Goal: Go to known website: Go to known website

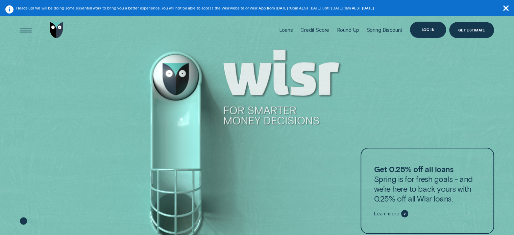
click at [427, 31] on div "Log in" at bounding box center [427, 29] width 13 height 3
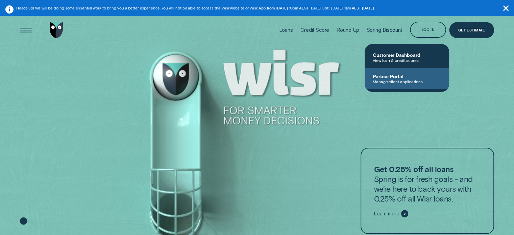
click at [391, 85] on link "Partner Portal Manage client applications" at bounding box center [406, 78] width 84 height 21
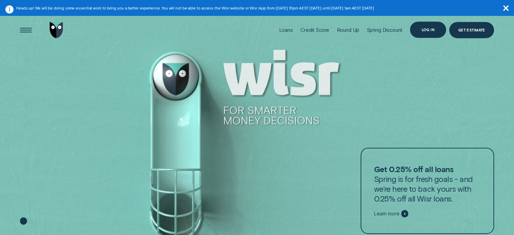
click at [432, 30] on div "Log in" at bounding box center [427, 29] width 13 height 3
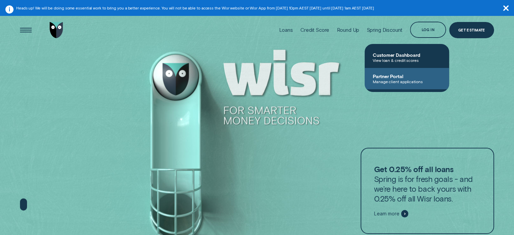
click at [409, 75] on span "Partner Portal" at bounding box center [407, 76] width 68 height 6
